Goal: Information Seeking & Learning: Learn about a topic

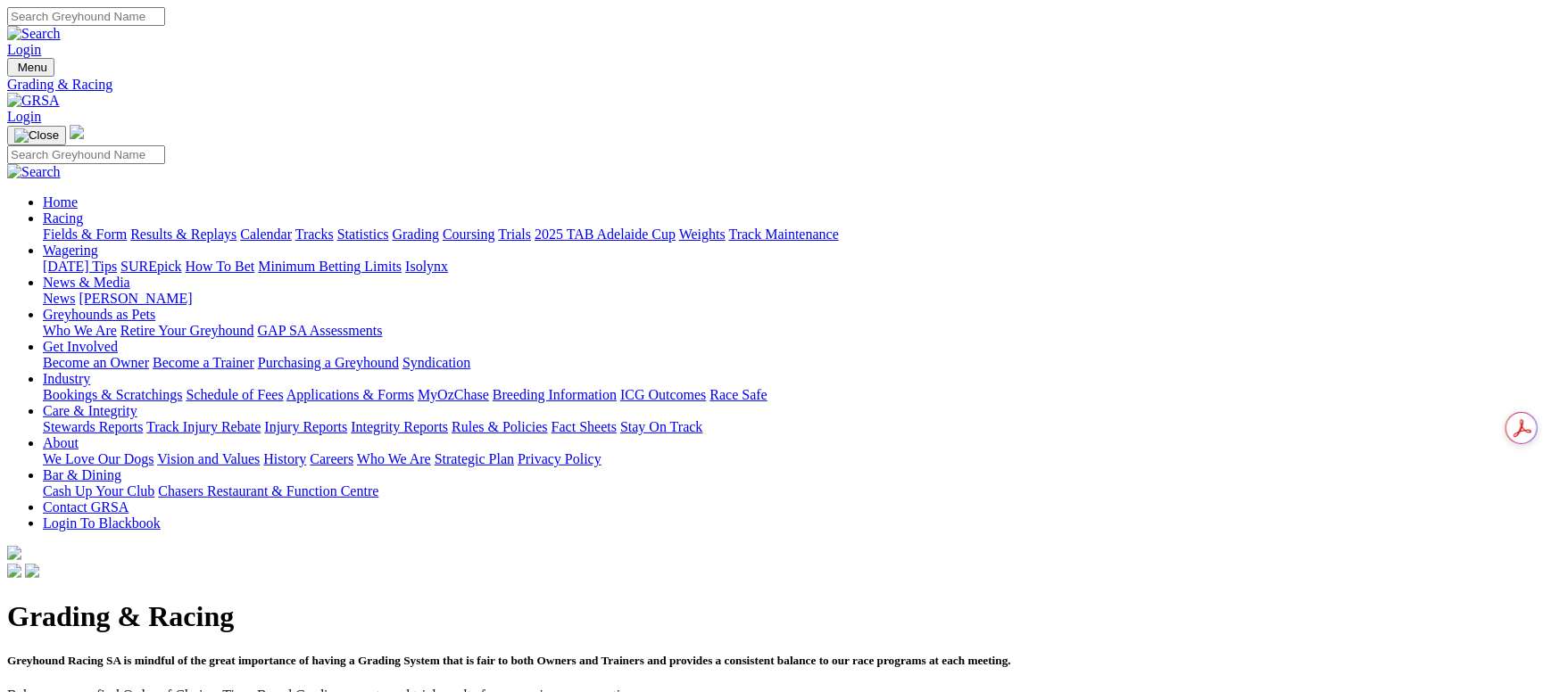
click at [236, 226] on link "Results & Replays" at bounding box center [183, 233] width 106 height 16
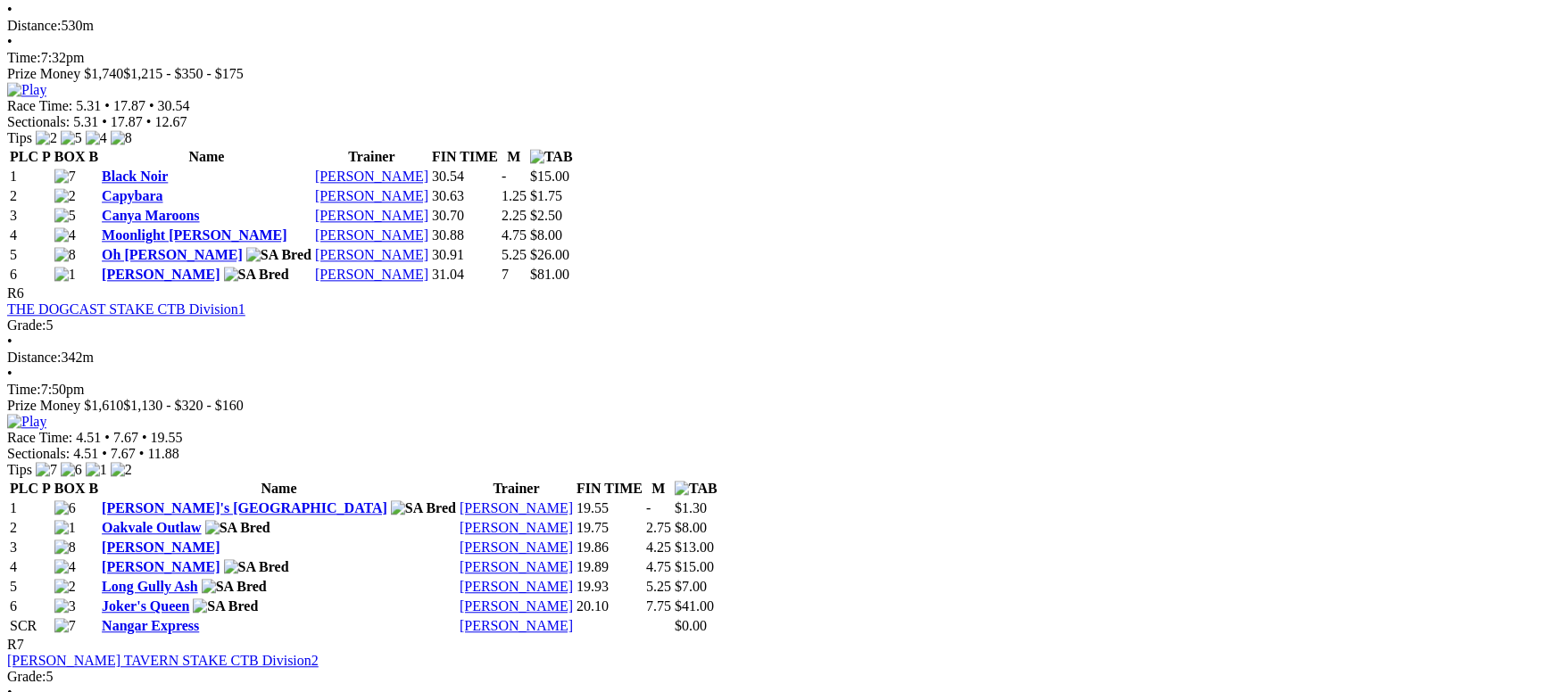
scroll to position [2140, 0]
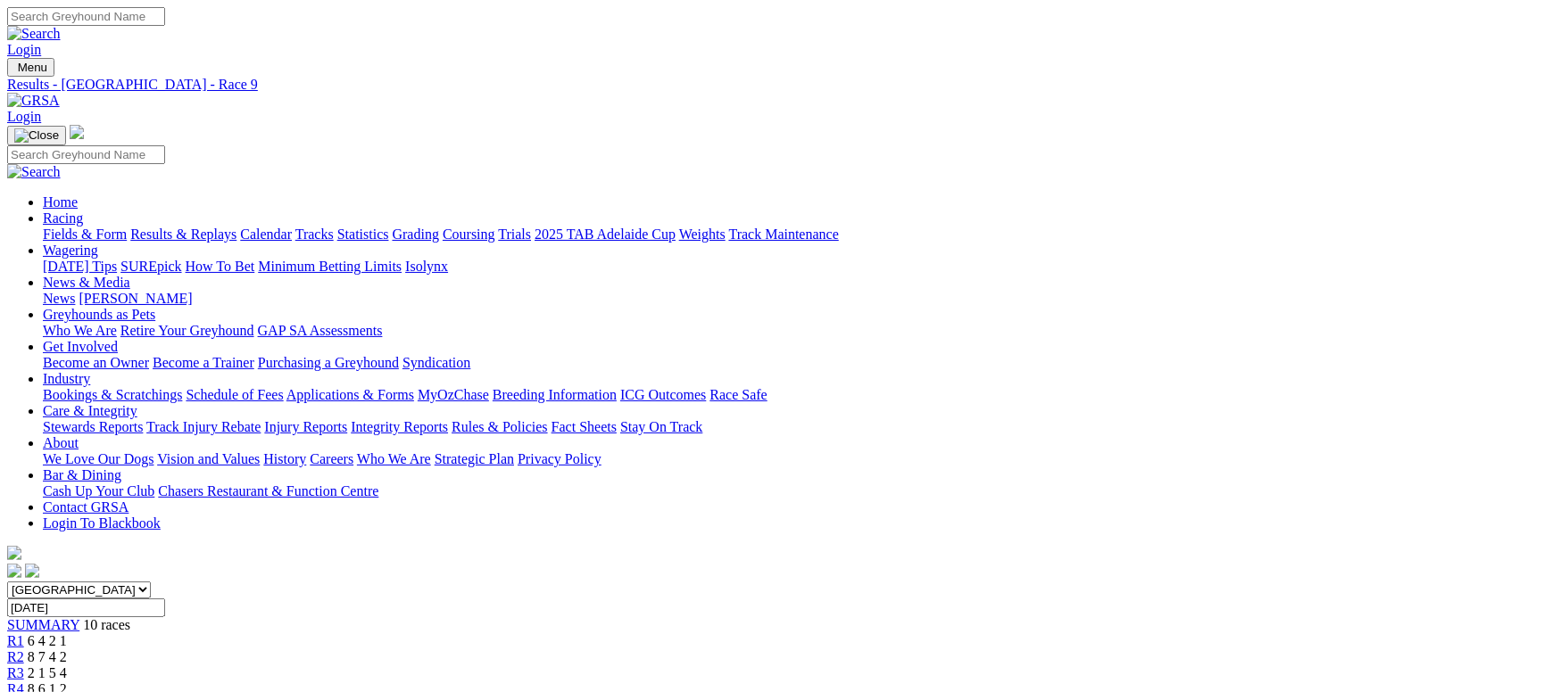
click at [137, 403] on link "Care & Integrity" at bounding box center [90, 410] width 94 height 16
click at [143, 419] on link "Stewards Reports" at bounding box center [93, 427] width 100 height 16
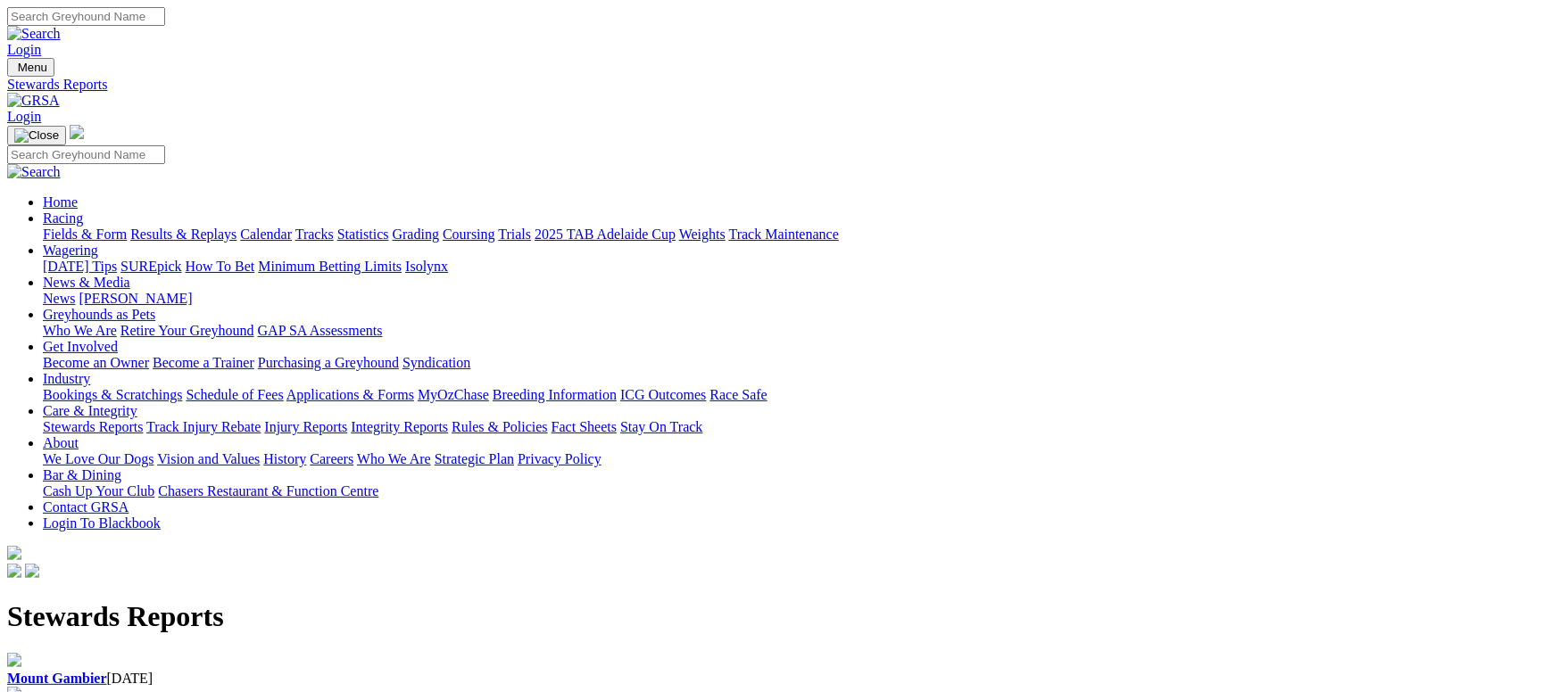
click at [143, 419] on link "Stewards Reports" at bounding box center [93, 427] width 100 height 16
click at [60, 92] on img at bounding box center [33, 101] width 52 height 16
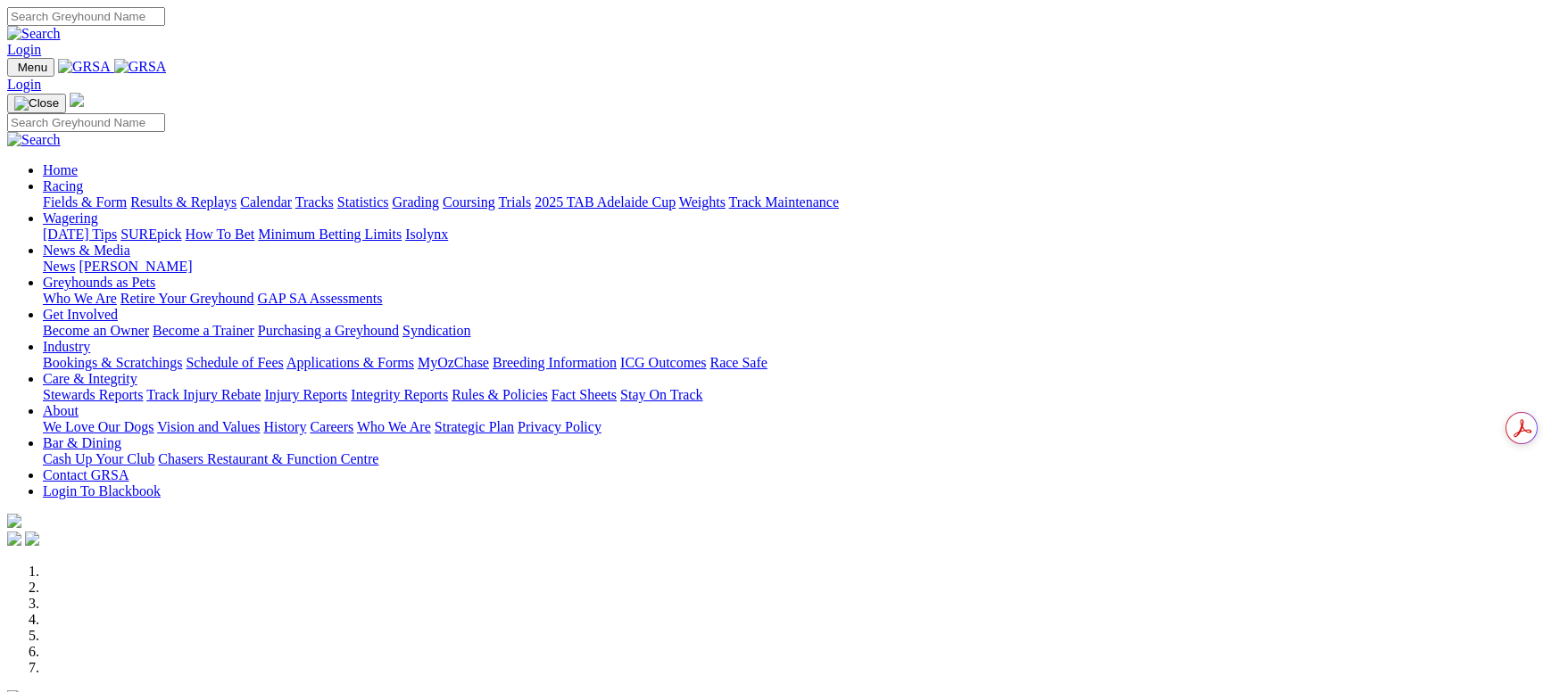
scroll to position [535, 0]
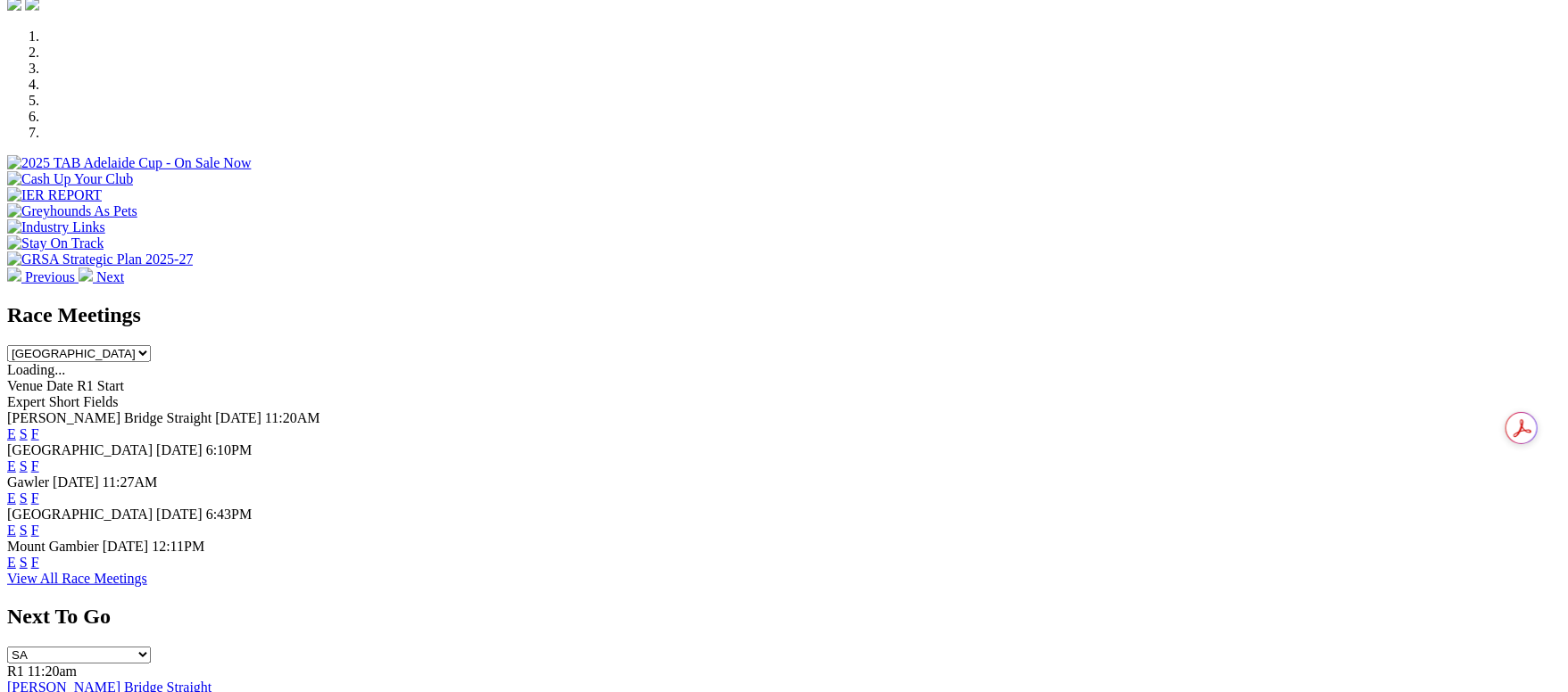
click at [39, 459] on link "F" at bounding box center [35, 466] width 8 height 16
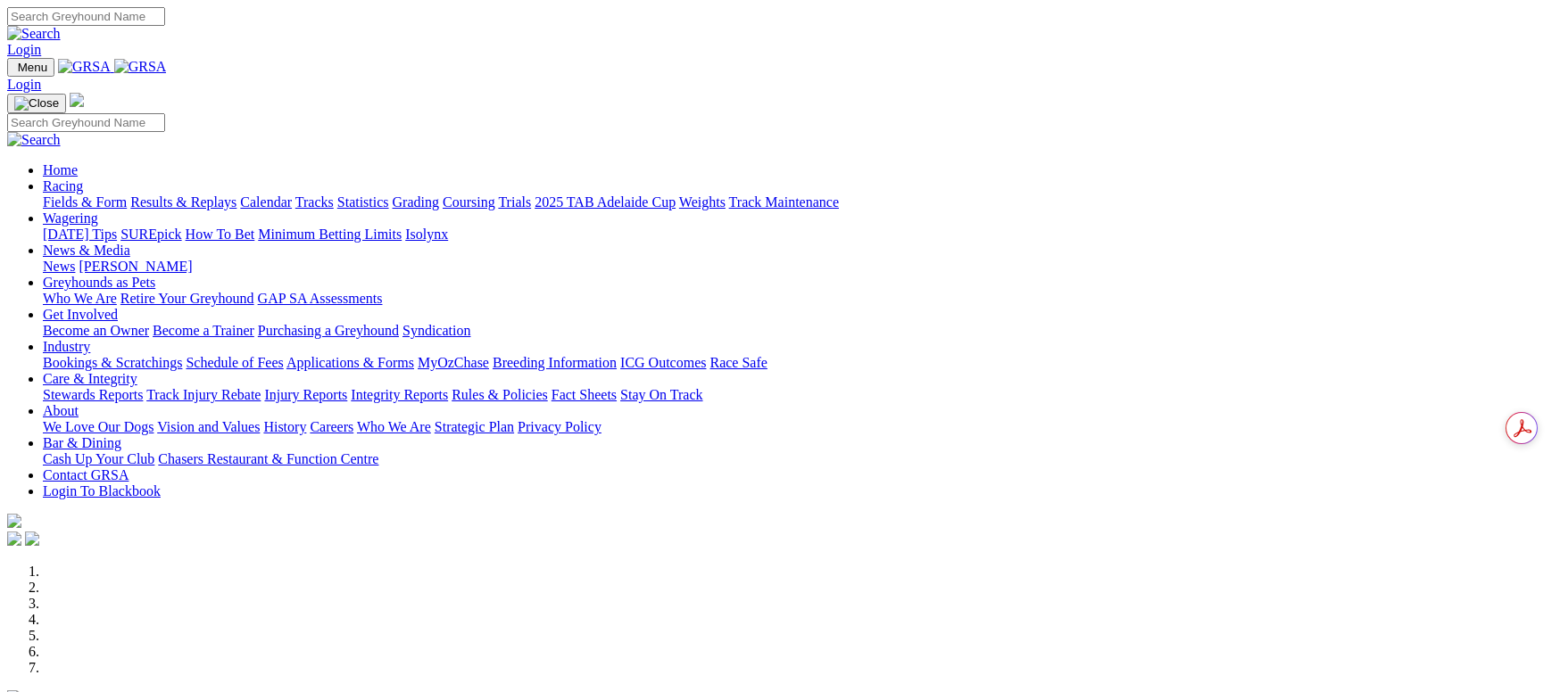
scroll to position [535, 0]
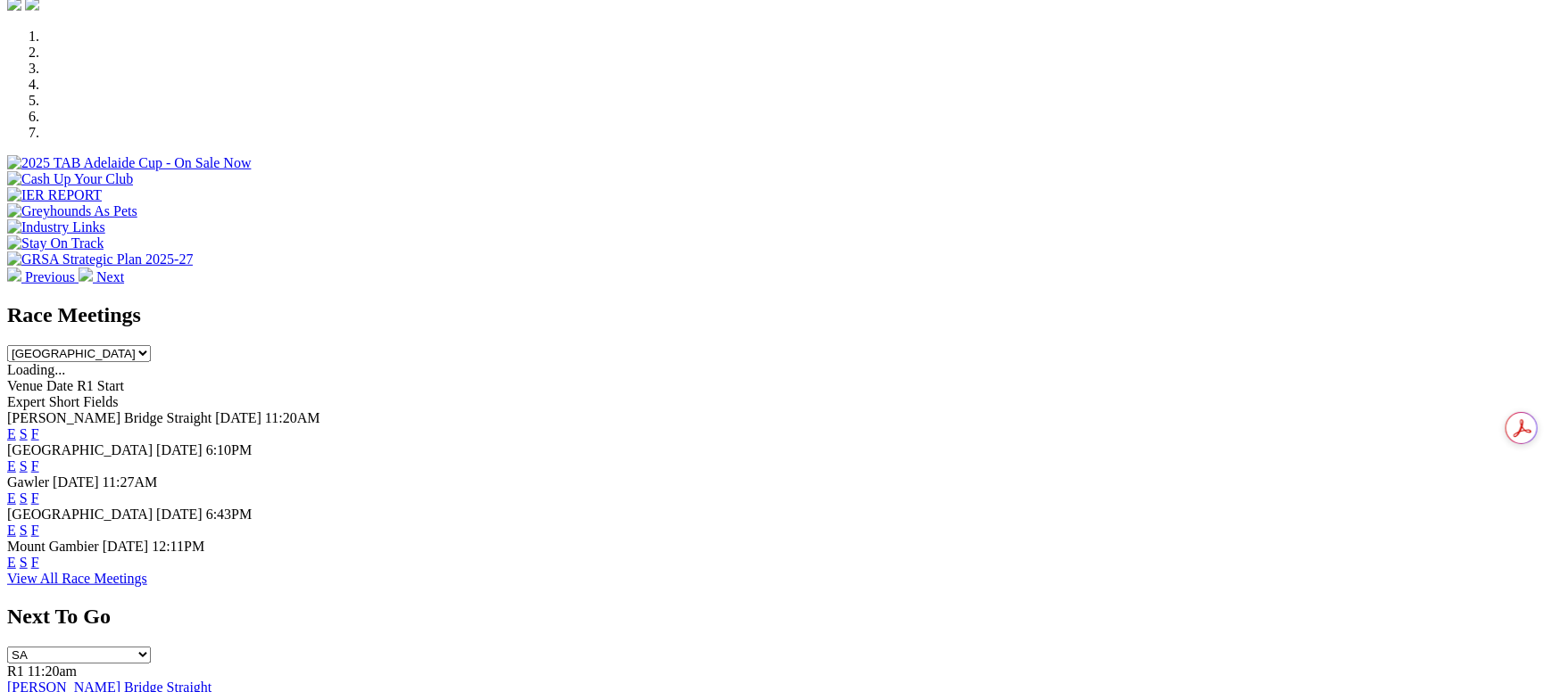
click at [39, 427] on link "F" at bounding box center [35, 434] width 8 height 16
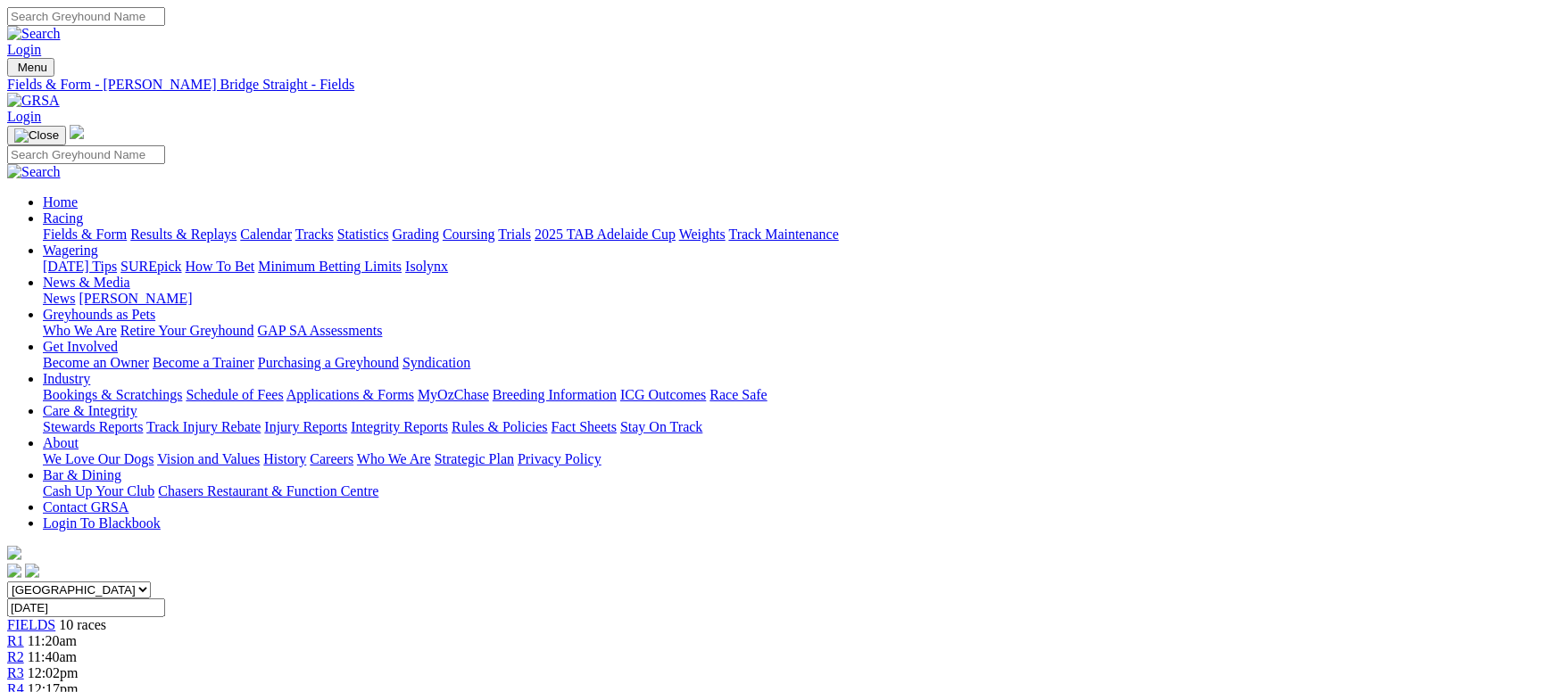
click at [236, 226] on link "Results & Replays" at bounding box center [183, 233] width 106 height 16
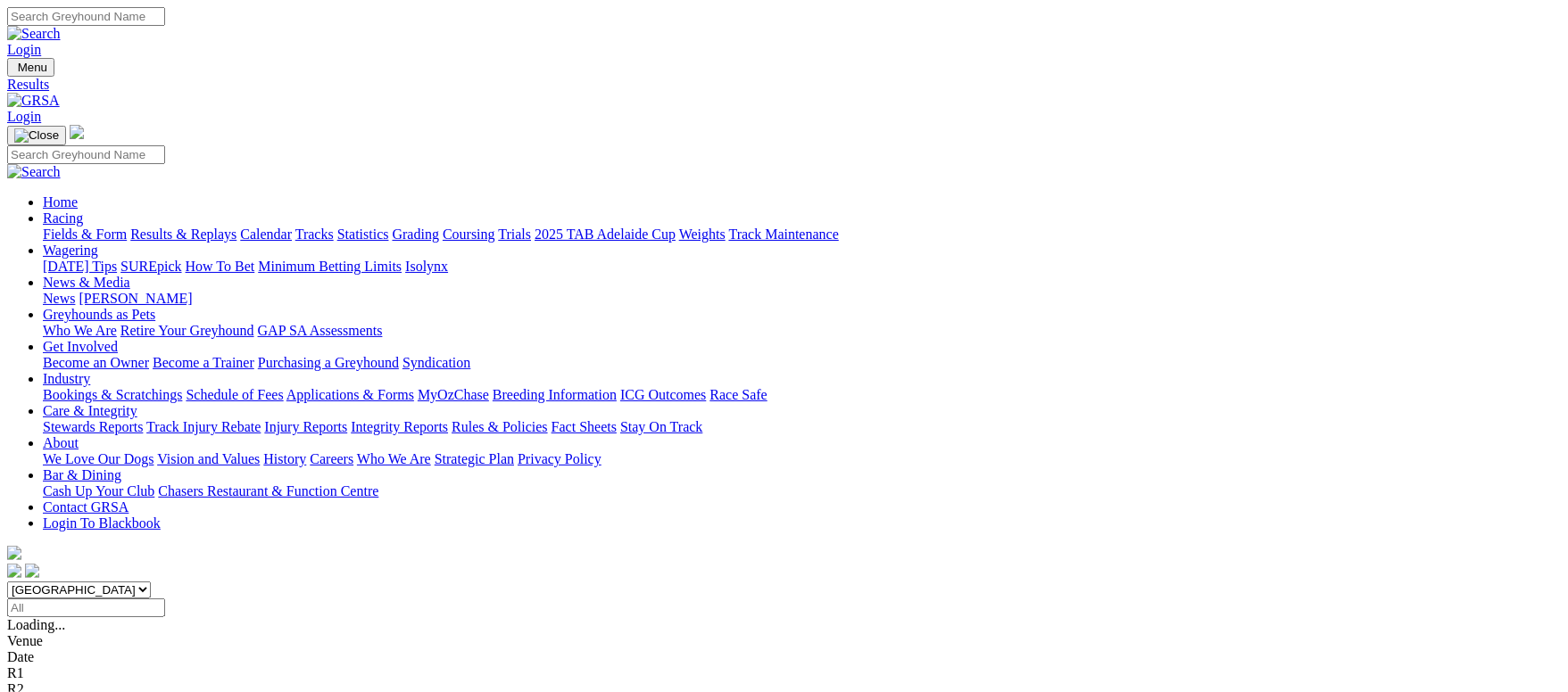
click at [126, 226] on link "Fields & Form" at bounding box center [85, 233] width 84 height 16
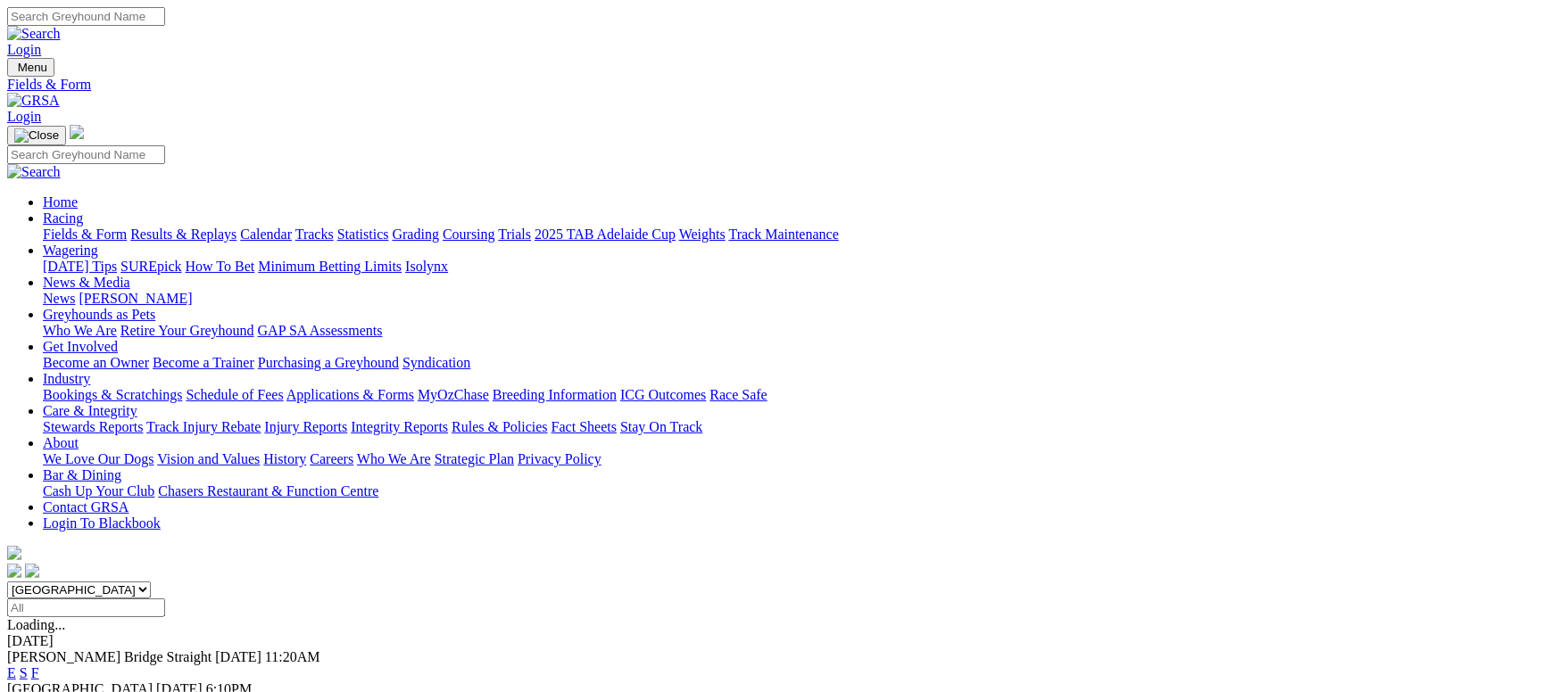
click at [39, 665] on link "F" at bounding box center [35, 673] width 8 height 16
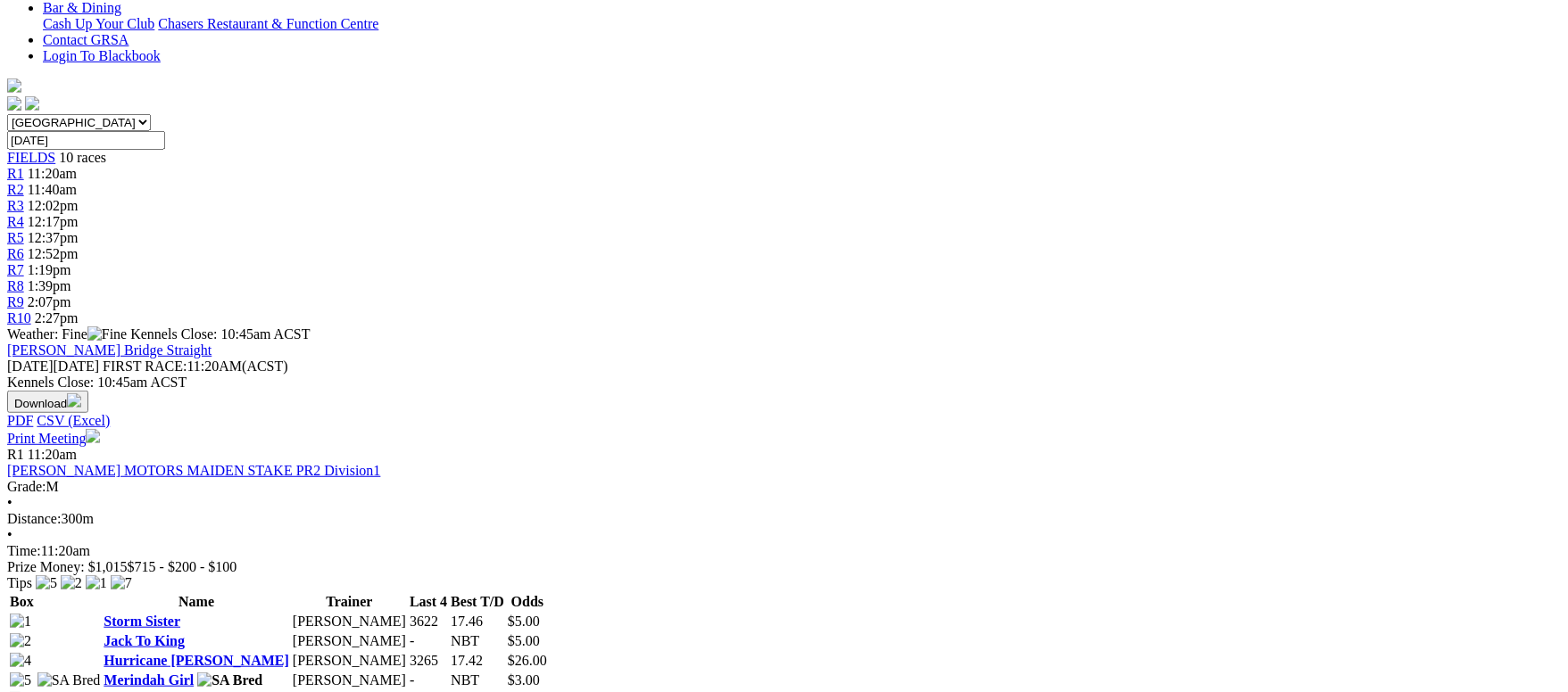
scroll to position [267, 0]
